Goal: Information Seeking & Learning: Learn about a topic

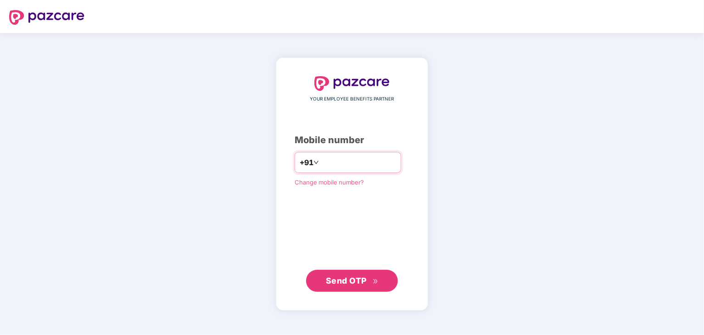
click at [321, 162] on input "*********" at bounding box center [358, 162] width 75 height 15
type input "**********"
click at [343, 272] on button "Send OTP" at bounding box center [352, 281] width 92 height 22
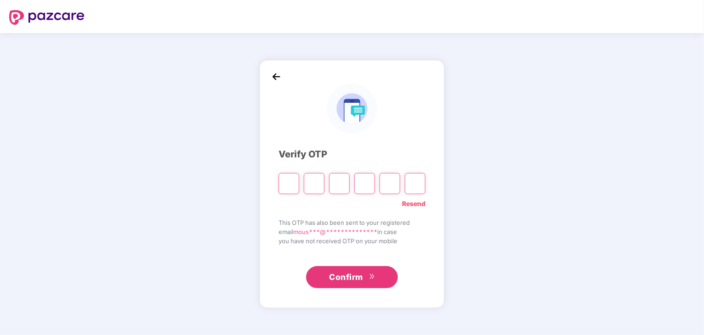
type input "*"
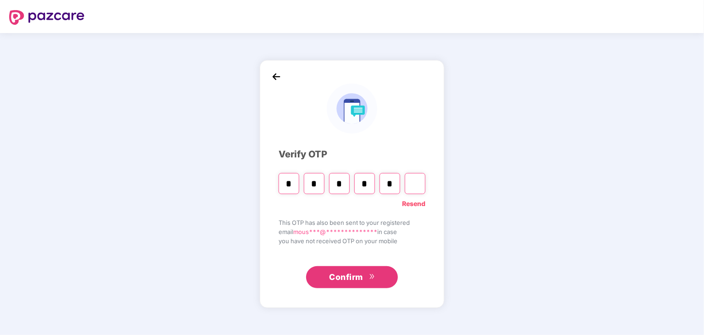
type input "*"
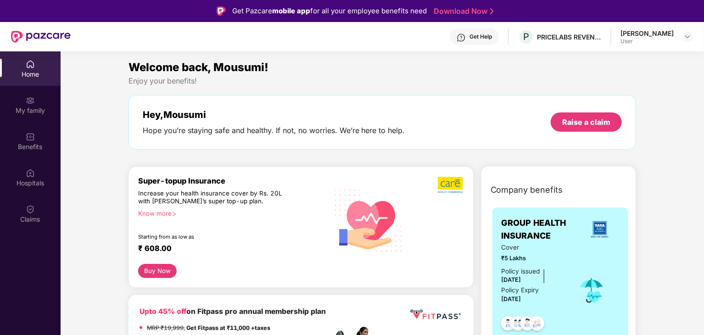
click at [678, 40] on div "[PERSON_NAME] User" at bounding box center [656, 37] width 72 height 16
click at [688, 37] on img at bounding box center [687, 36] width 7 height 7
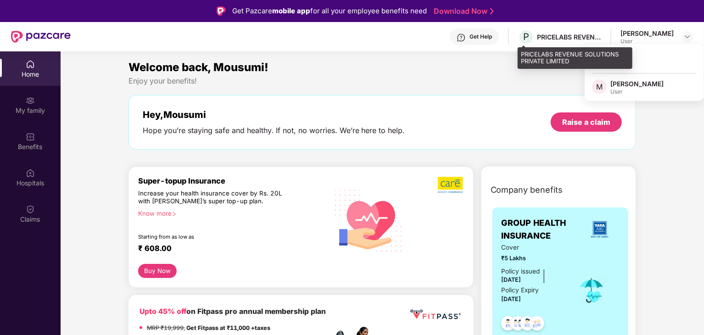
click at [553, 38] on div "PRICELABS REVENUE SOLUTIONS PRIVATE LIMITED" at bounding box center [569, 37] width 64 height 9
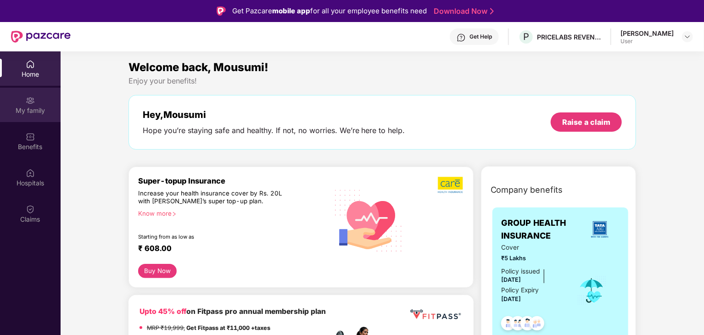
click at [19, 111] on div "My family" at bounding box center [30, 110] width 61 height 9
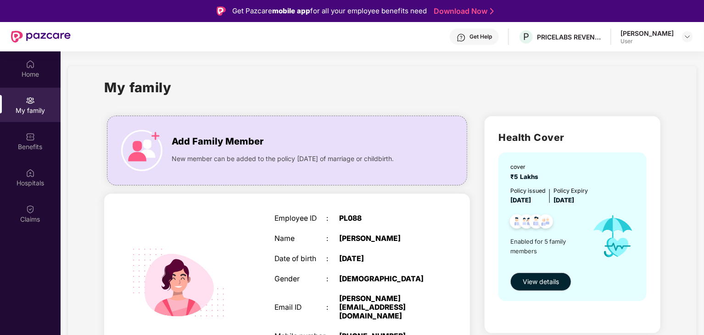
click at [570, 189] on div "Policy Expiry" at bounding box center [570, 190] width 34 height 9
click at [528, 278] on span "View details" at bounding box center [541, 282] width 36 height 10
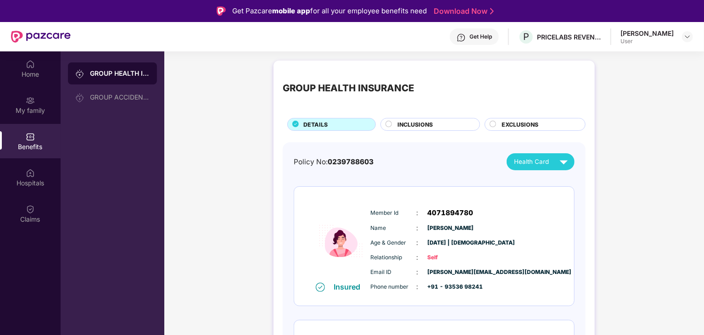
click at [359, 158] on span "0239788603" at bounding box center [351, 161] width 46 height 9
copy div "Policy No: 0239788603"
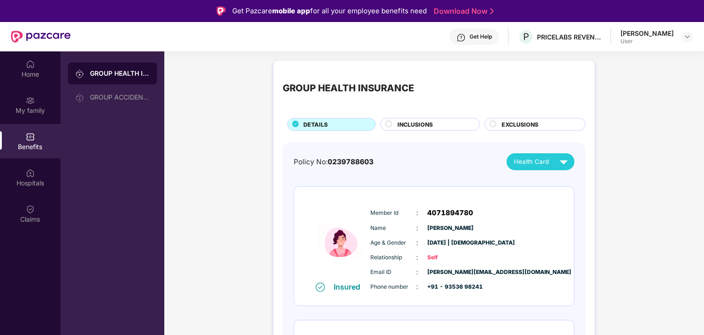
click at [448, 123] on div "INCLUSIONS" at bounding box center [434, 125] width 82 height 10
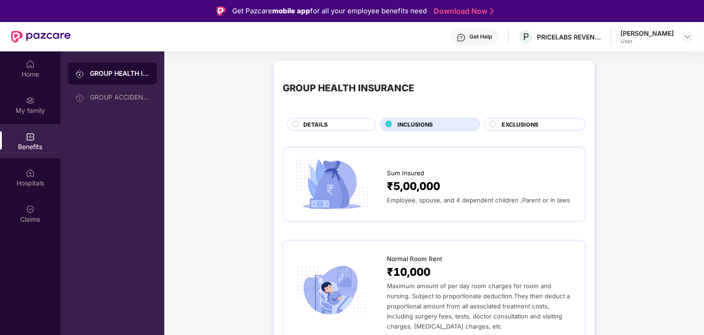
click at [306, 123] on span "DETAILS" at bounding box center [315, 124] width 24 height 9
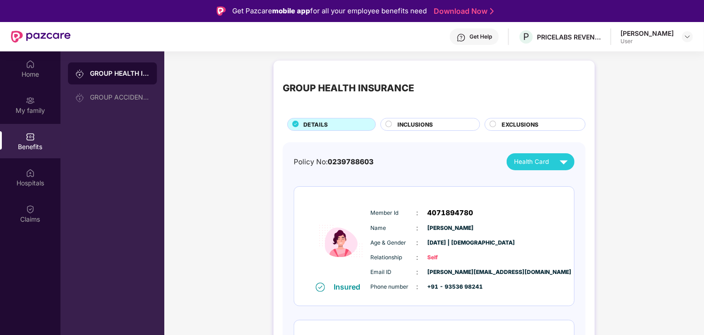
click at [385, 160] on div "Policy No: 0239788603 Health Card" at bounding box center [434, 161] width 281 height 17
copy div "Policy No: 0239788603"
click at [330, 161] on span "0239788603" at bounding box center [351, 161] width 46 height 9
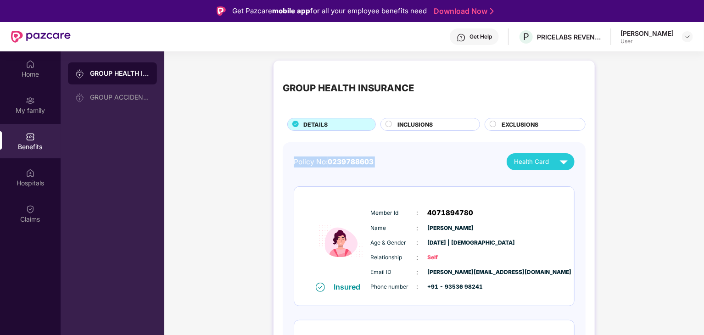
click at [320, 160] on div "Policy No: 0239788603" at bounding box center [334, 161] width 80 height 11
drag, startPoint x: 323, startPoint y: 164, endPoint x: 277, endPoint y: 153, distance: 47.6
copy div "Policy No"
click at [340, 84] on div "GROUP HEALTH INSURANCE" at bounding box center [348, 88] width 131 height 15
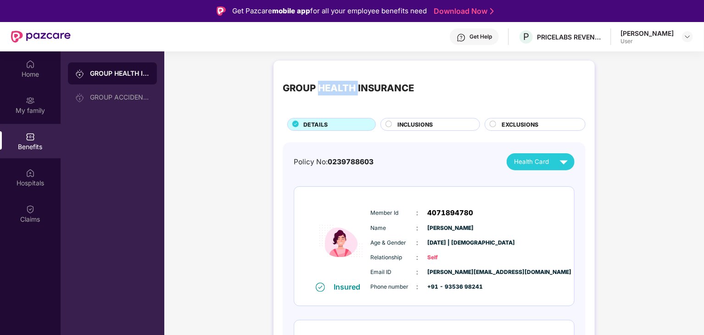
click at [340, 84] on div "GROUP HEALTH INSURANCE" at bounding box center [348, 88] width 131 height 15
drag, startPoint x: 327, startPoint y: 161, endPoint x: 470, endPoint y: 167, distance: 142.9
click at [470, 167] on div "Policy No: 0239788603 Health Card" at bounding box center [434, 161] width 281 height 17
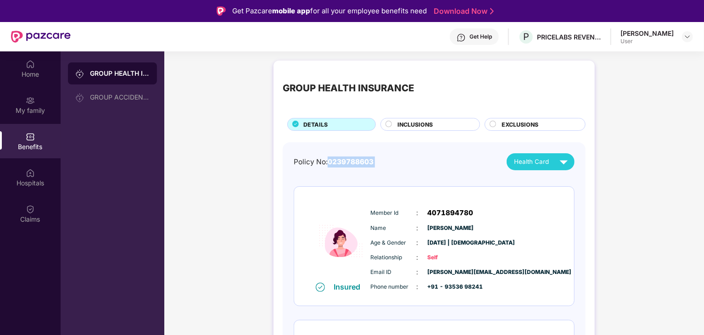
copy div "0239788603"
click at [393, 155] on div "Policy No: 0239788603 Health Card" at bounding box center [434, 161] width 281 height 17
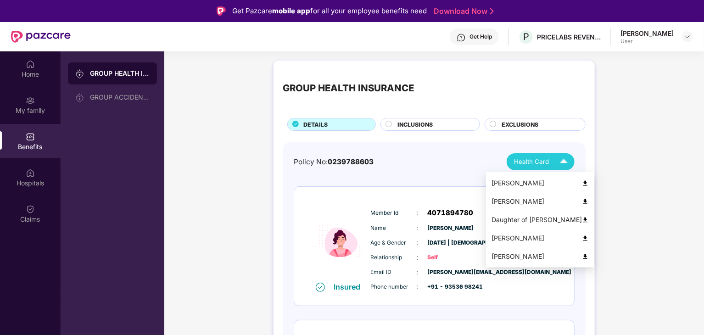
click at [540, 161] on span "Health Card" at bounding box center [531, 162] width 35 height 10
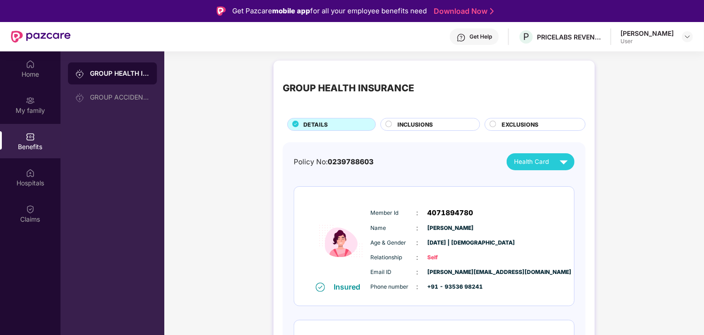
drag, startPoint x: 557, startPoint y: 159, endPoint x: 587, endPoint y: 180, distance: 37.3
click at [557, 159] on img at bounding box center [564, 162] width 16 height 16
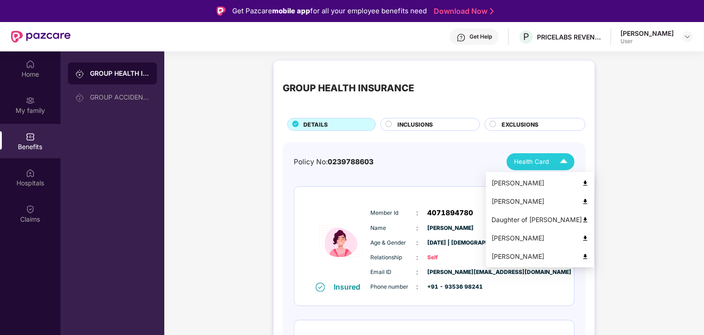
click at [585, 183] on img at bounding box center [585, 183] width 7 height 7
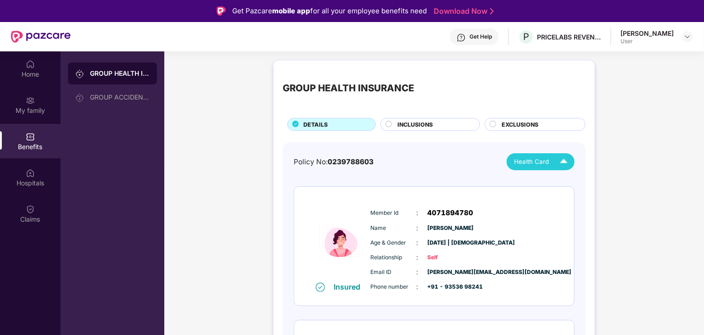
click at [406, 126] on span "INCLUSIONS" at bounding box center [414, 124] width 35 height 9
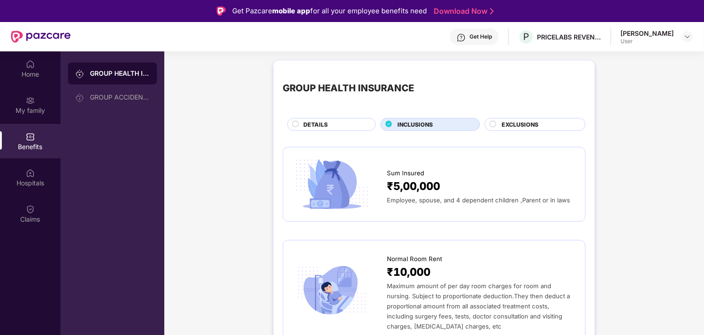
click at [501, 128] on span "EXCLUSIONS" at bounding box center [519, 124] width 37 height 9
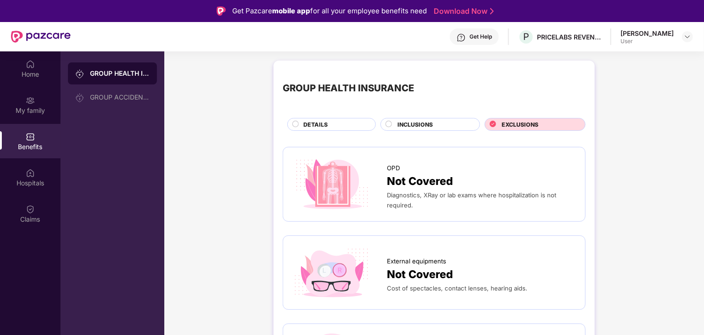
click at [309, 118] on div "DETAILS" at bounding box center [331, 124] width 89 height 13
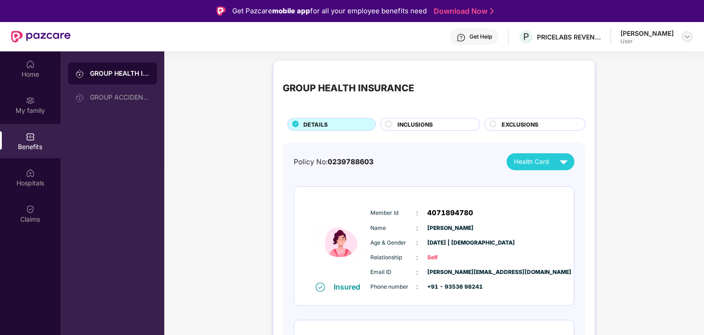
click at [685, 41] on div at bounding box center [687, 36] width 11 height 11
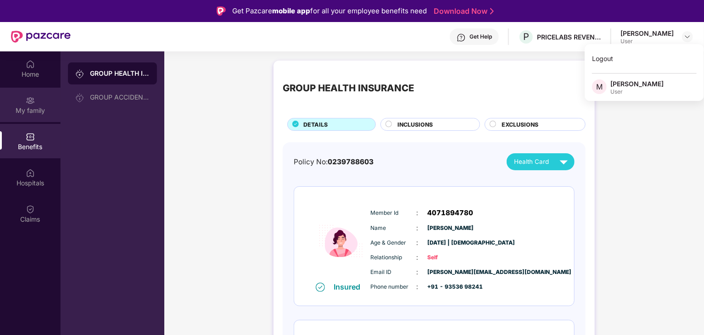
click at [37, 100] on div "My family" at bounding box center [30, 105] width 61 height 34
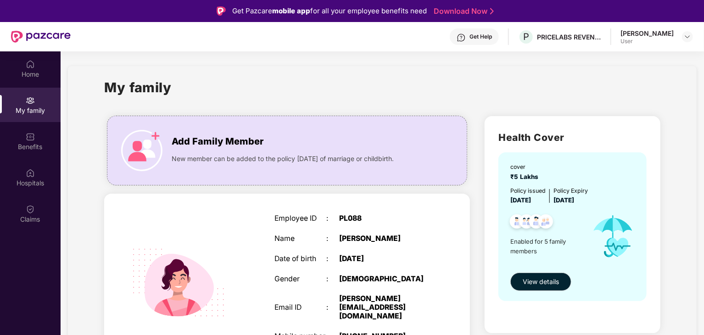
drag, startPoint x: 700, startPoint y: 121, endPoint x: 703, endPoint y: 136, distance: 15.8
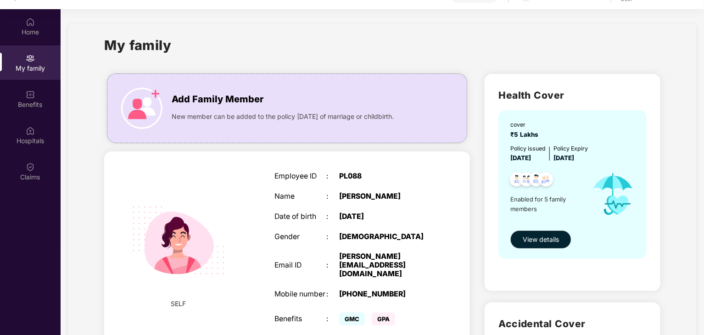
scroll to position [51, 0]
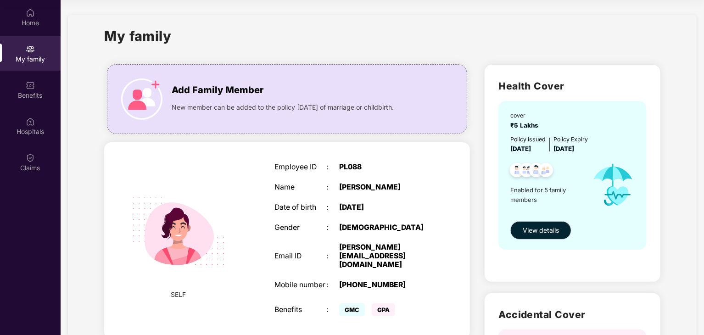
click at [650, 27] on div "My family" at bounding box center [382, 42] width 556 height 32
